Goal: Check status: Check status

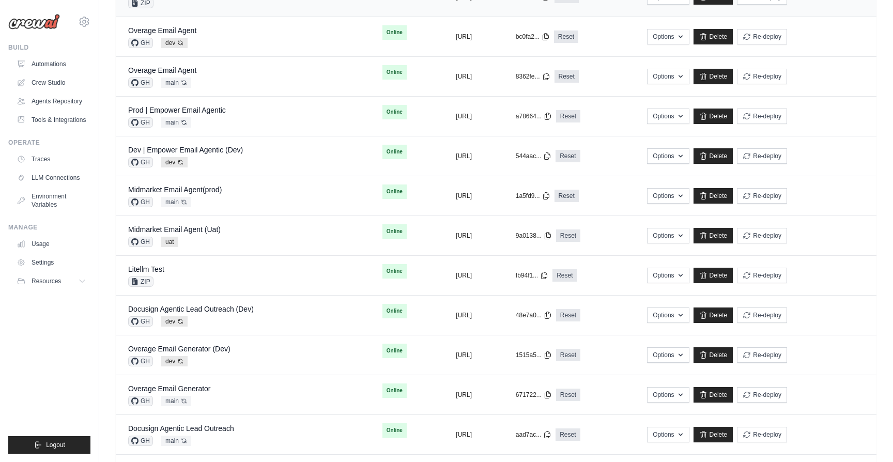
scroll to position [370, 0]
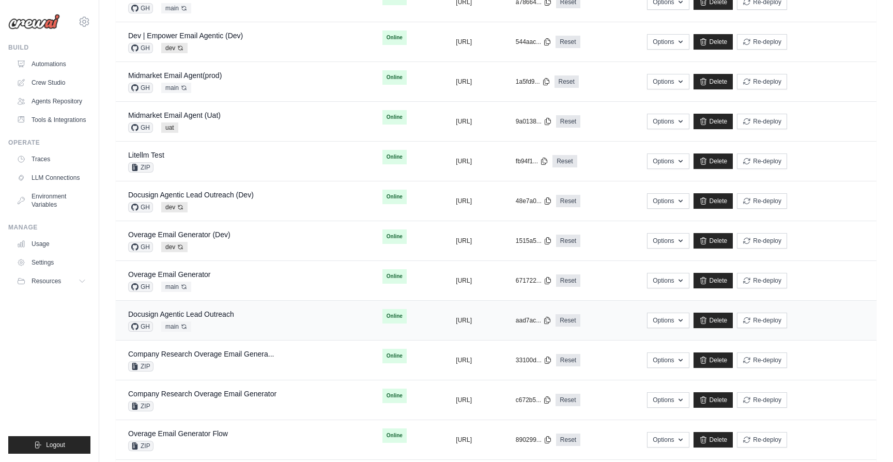
click at [235, 311] on div "Docusign Agentic Lead Outreach GH main Auto-deploy enabled" at bounding box center [242, 320] width 229 height 23
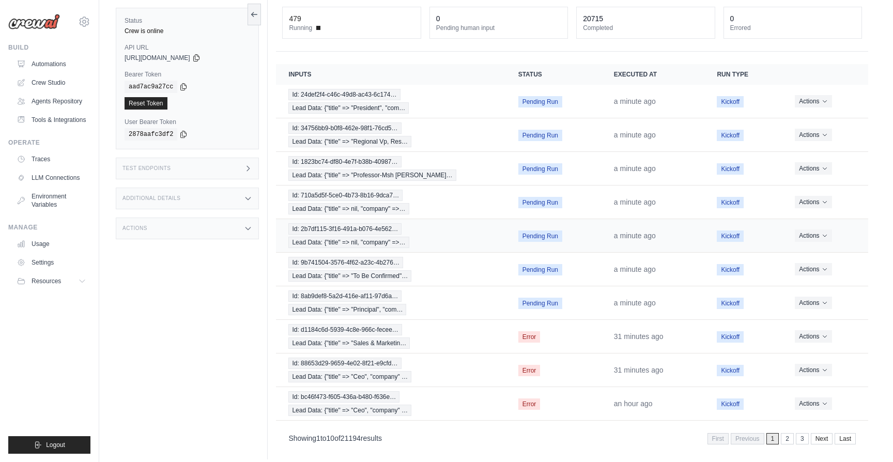
scroll to position [72, 0]
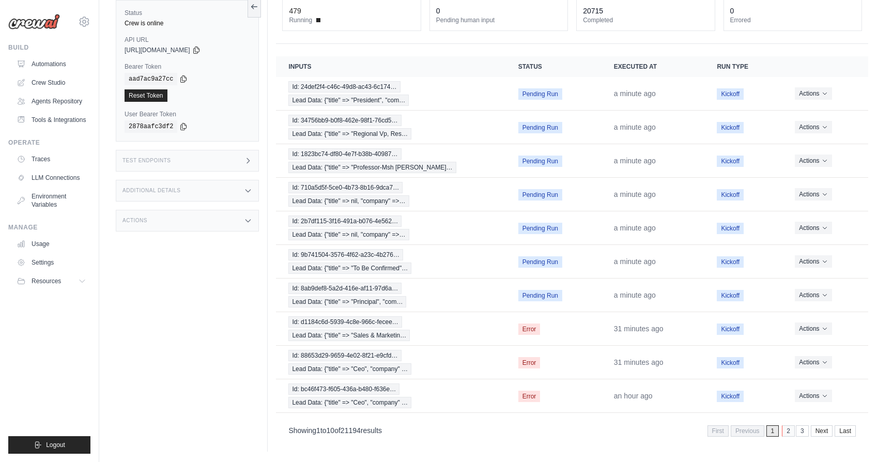
click at [788, 432] on link "2" at bounding box center [788, 430] width 13 height 11
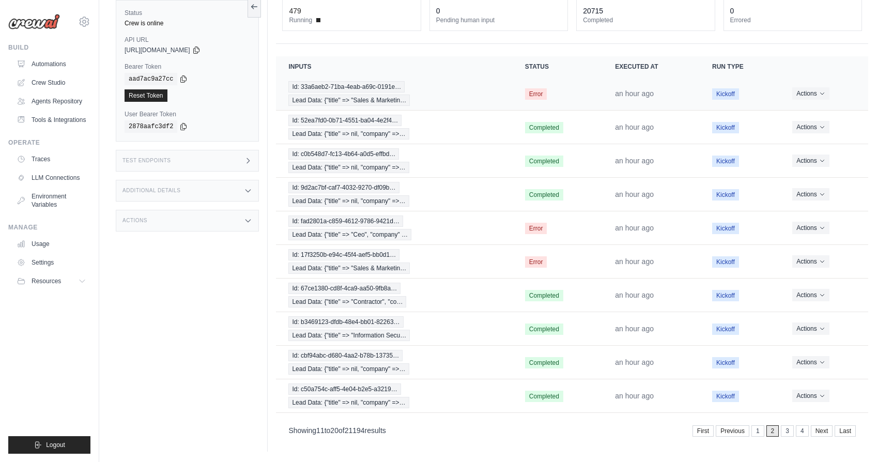
click at [581, 97] on td "Error" at bounding box center [558, 94] width 90 height 34
click at [543, 103] on td "Error" at bounding box center [558, 94] width 90 height 34
click at [454, 95] on div "Id: 33a6aeb2-71ba-4eab-a69c-0191e… Lead Data: {"title" => "Sales & Marketin…" at bounding box center [393, 93] width 211 height 25
click at [758, 432] on link "1" at bounding box center [758, 430] width 13 height 11
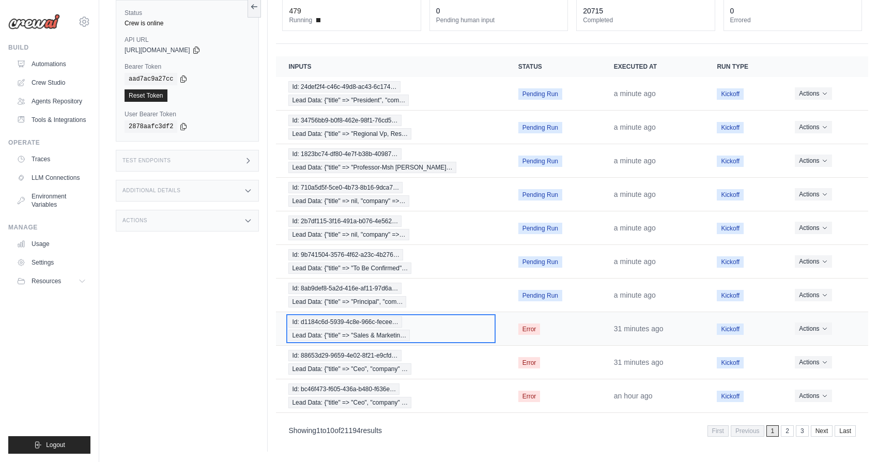
click at [441, 334] on div "Id: d1184c6d-5939-4c8e-966c-fecee… Lead Data: {"title" => "Sales & Marketin…" at bounding box center [390, 328] width 205 height 25
